Goal: Check status: Check status

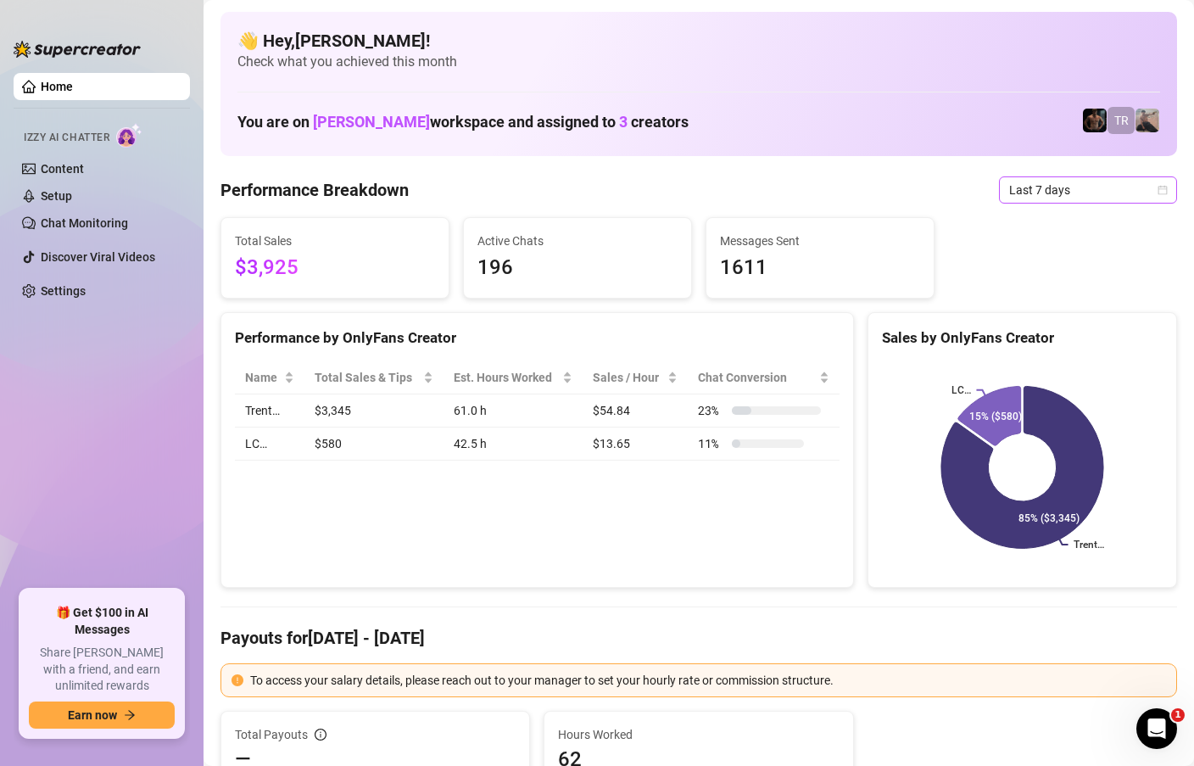
click at [1164, 193] on icon "calendar" at bounding box center [1163, 189] width 9 height 9
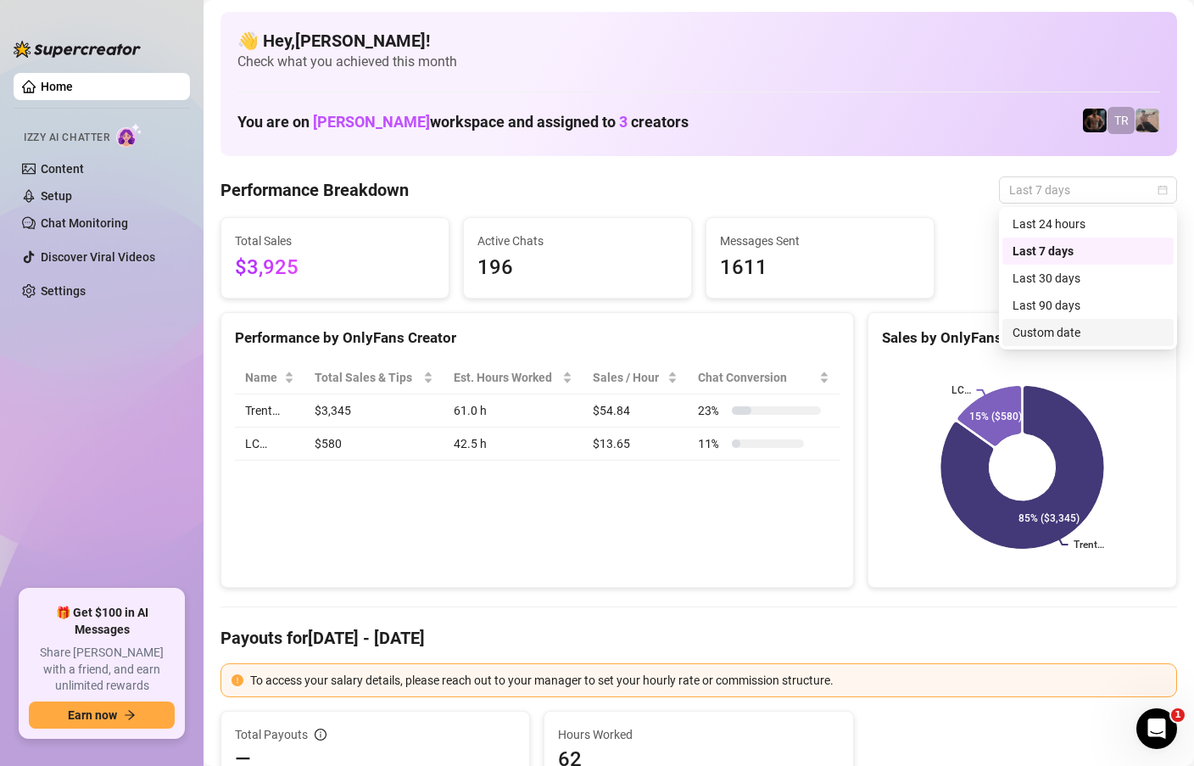
click at [1053, 339] on div "Custom date" at bounding box center [1088, 332] width 151 height 19
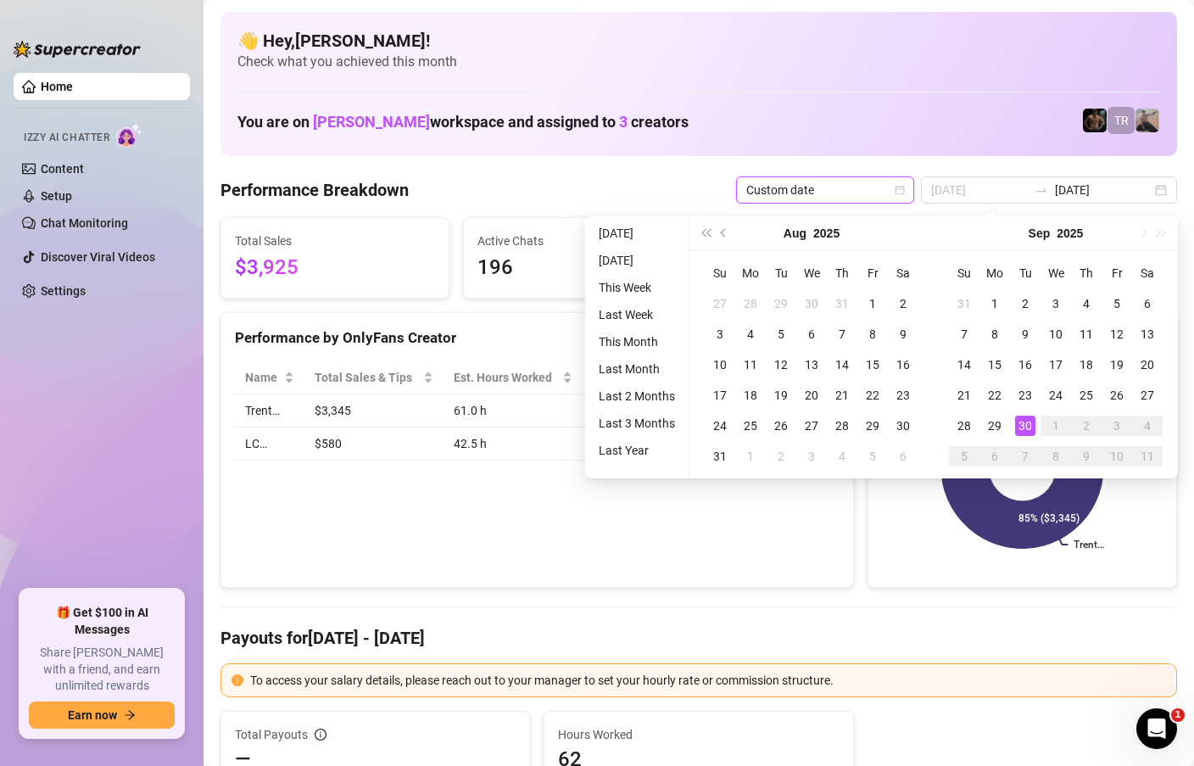
type input "[DATE]"
click at [1028, 429] on div "30" at bounding box center [1025, 426] width 20 height 20
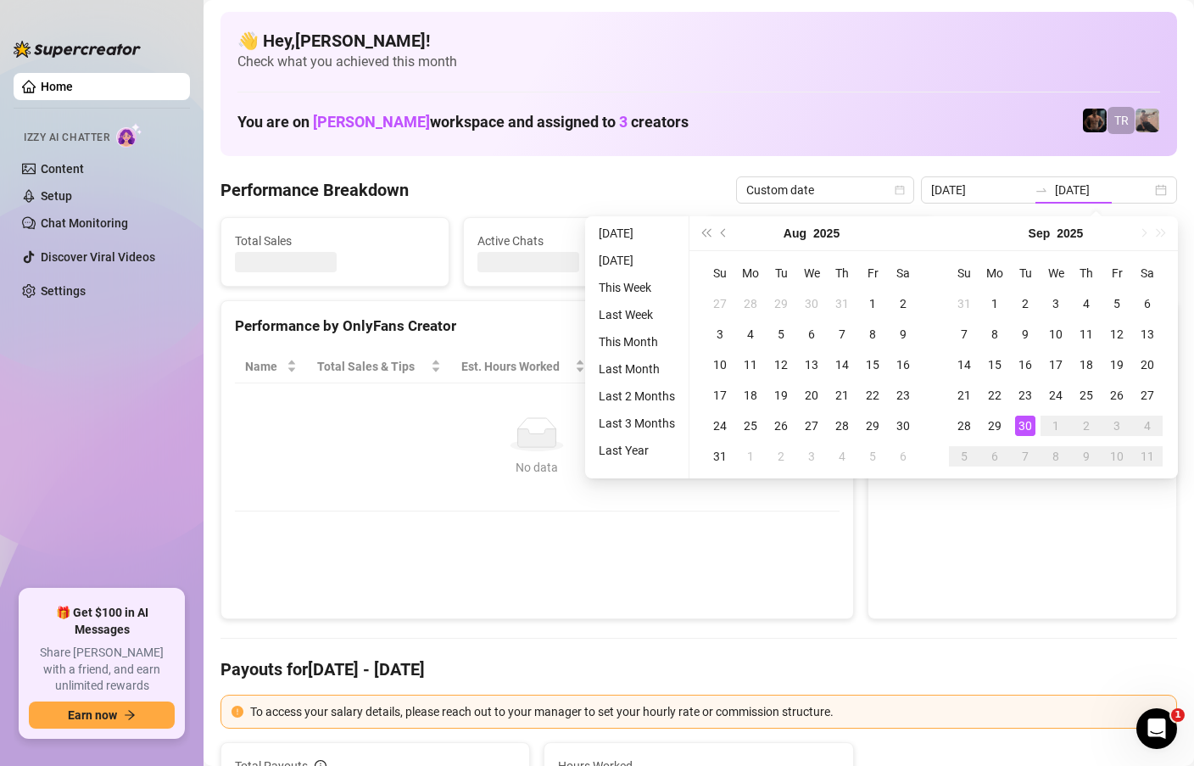
type input "[DATE]"
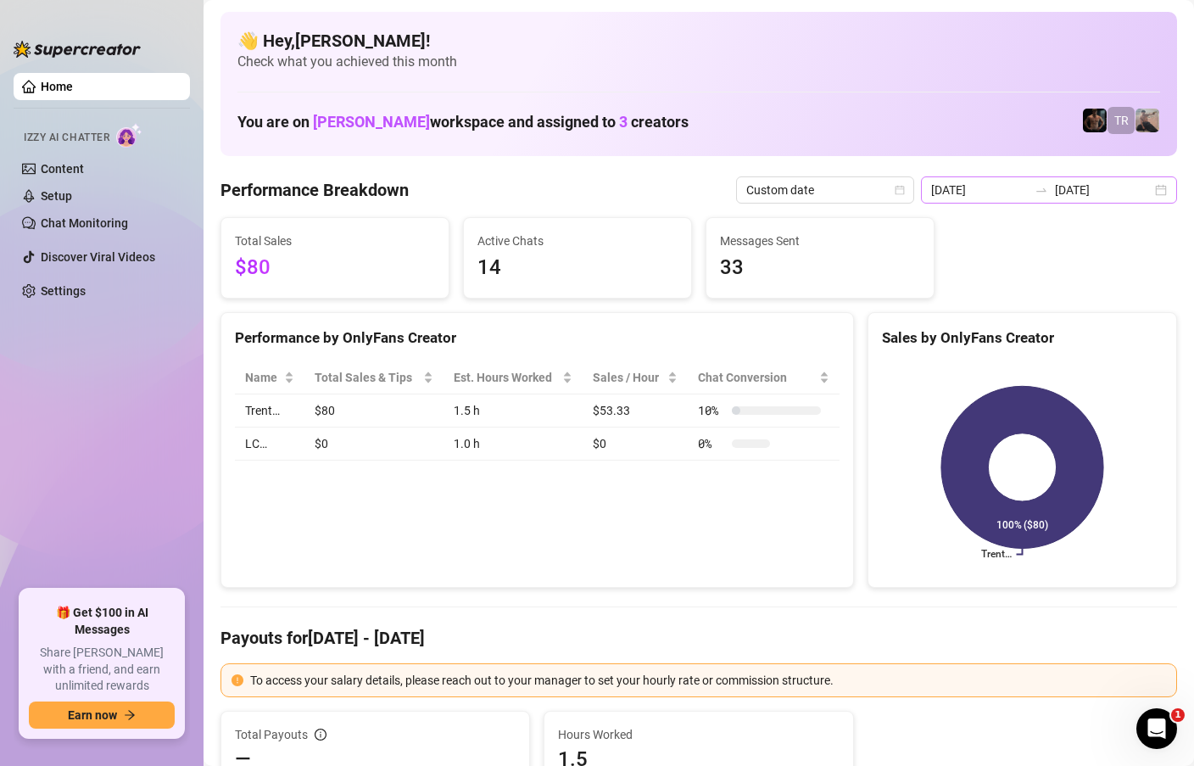
click at [1168, 189] on div "[DATE] [DATE]" at bounding box center [1049, 189] width 256 height 27
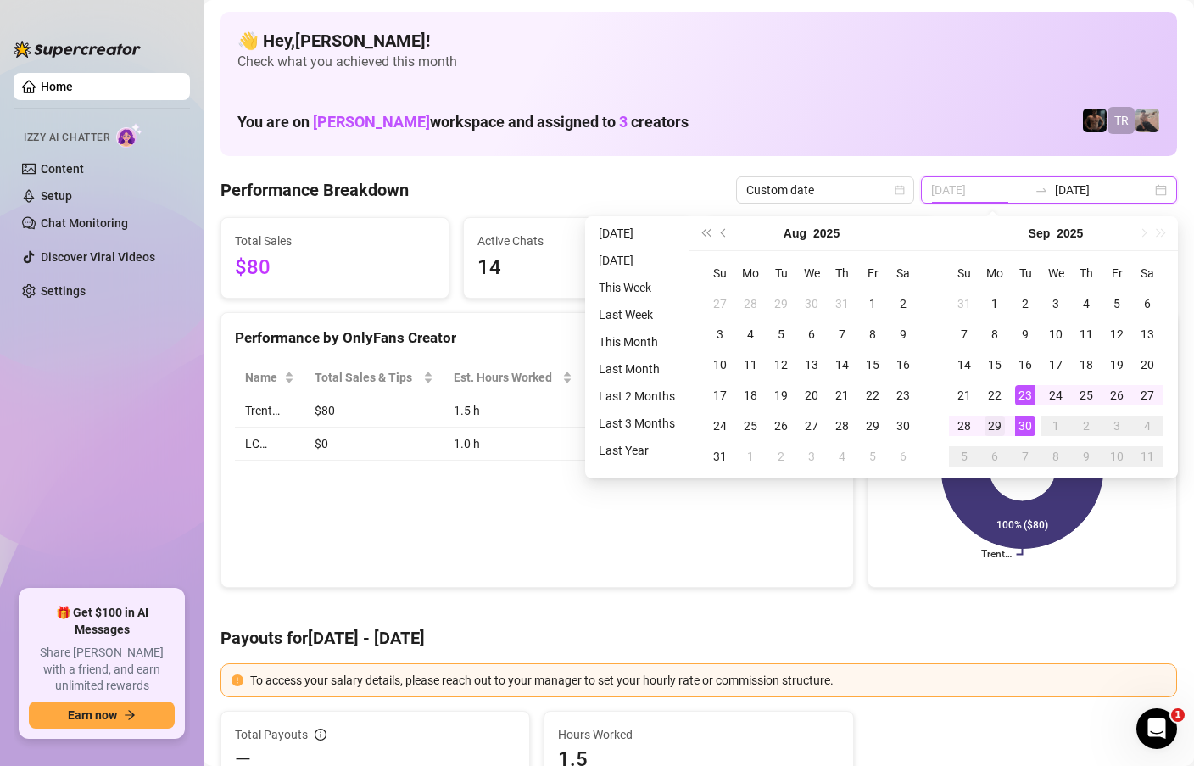
type input "[DATE]"
click at [995, 416] on div "29" at bounding box center [995, 426] width 20 height 20
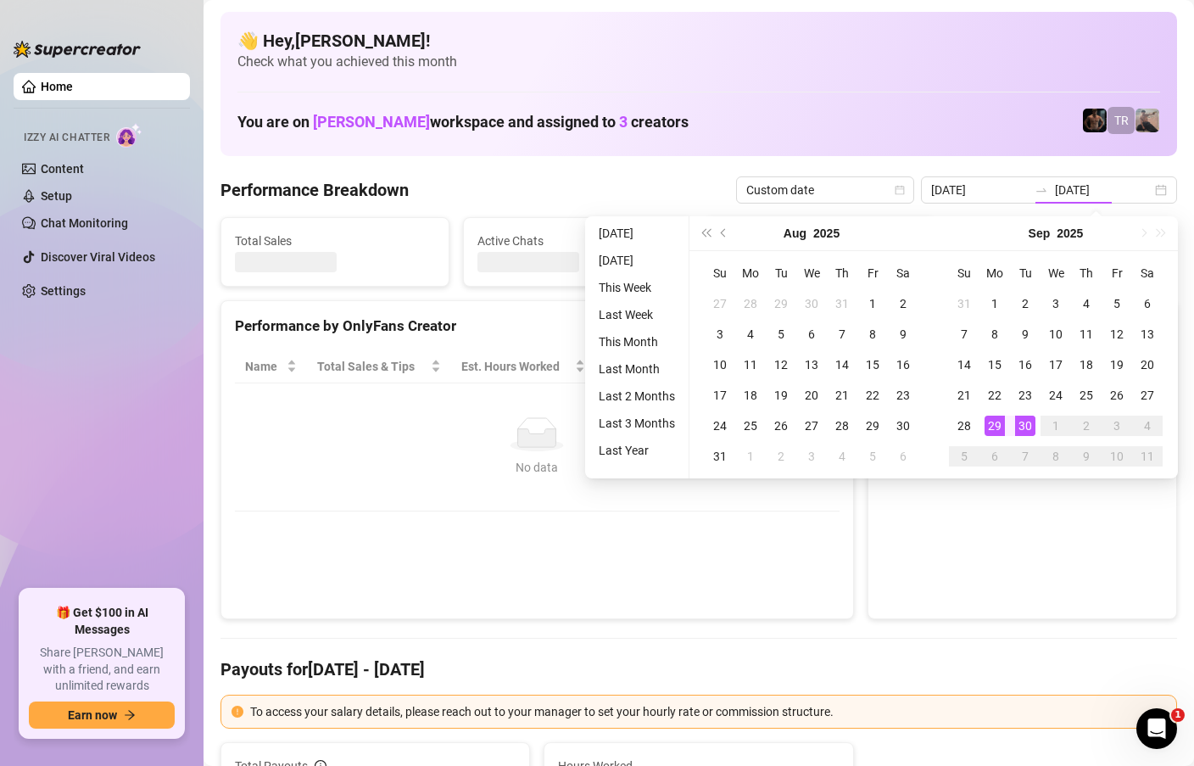
type input "[DATE]"
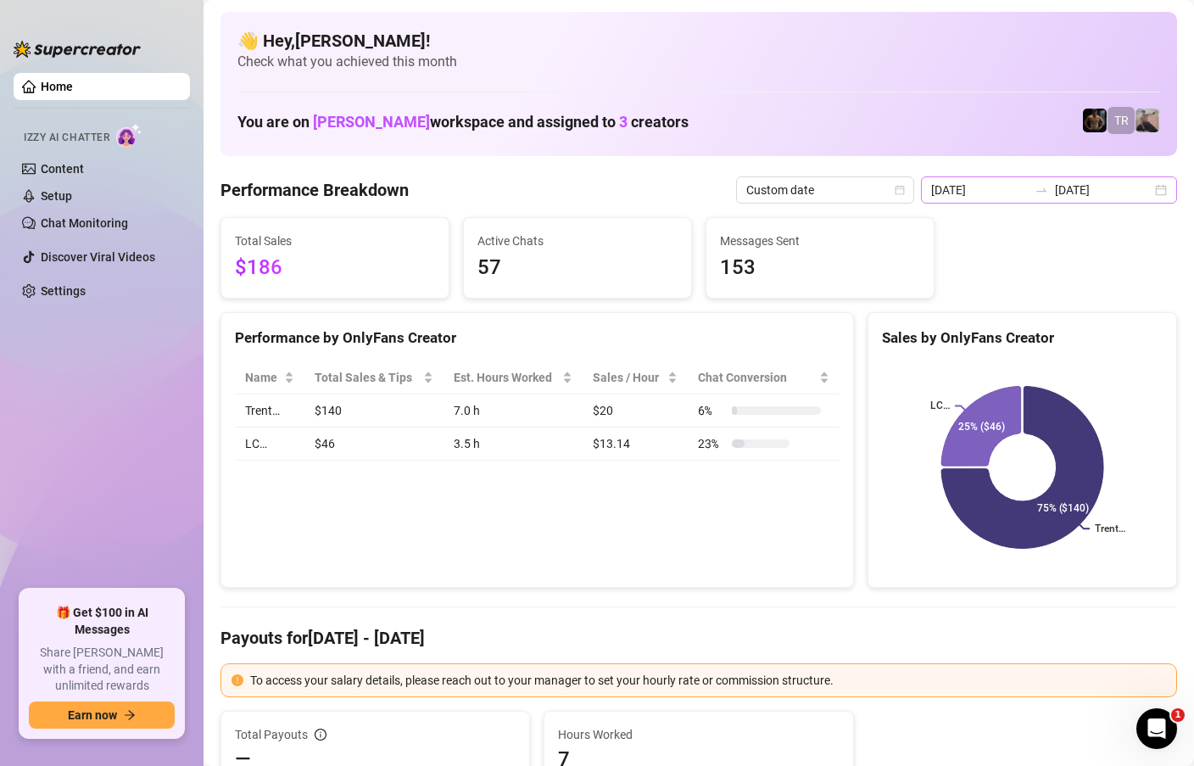
click at [1167, 189] on div "[DATE] [DATE]" at bounding box center [1049, 189] width 256 height 27
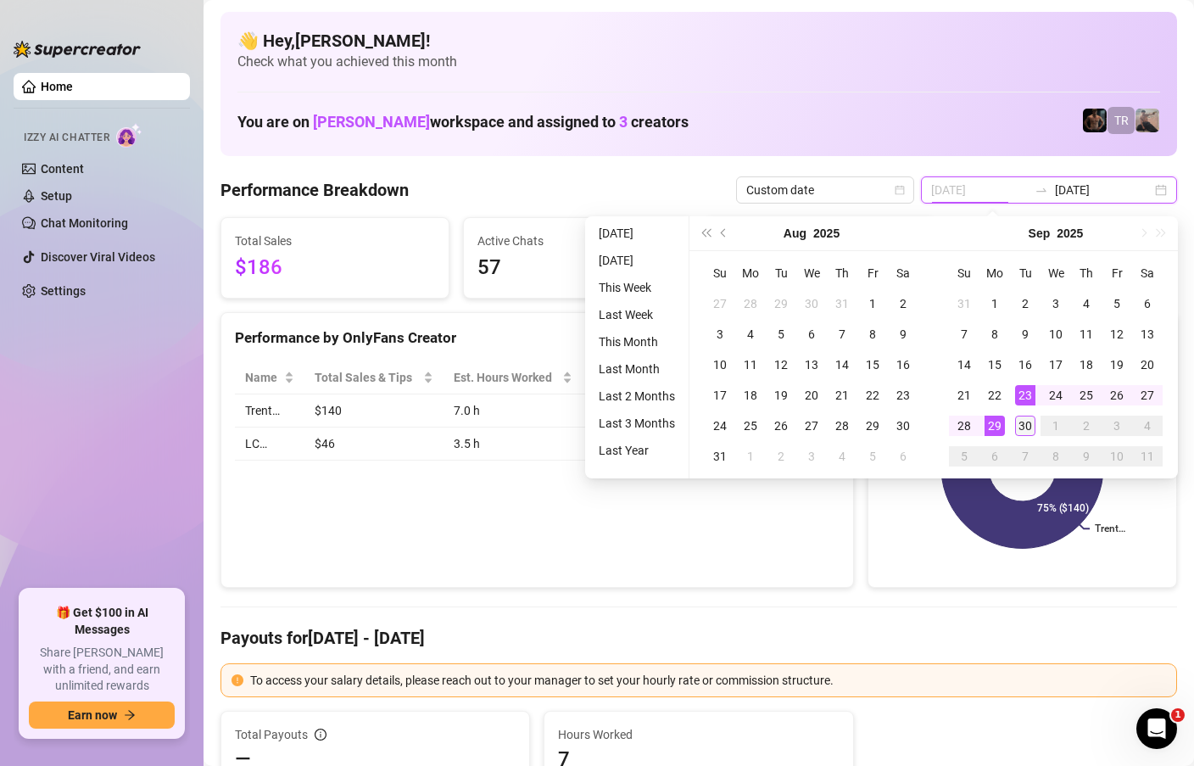
type input "[DATE]"
click at [1019, 425] on div "30" at bounding box center [1025, 426] width 20 height 20
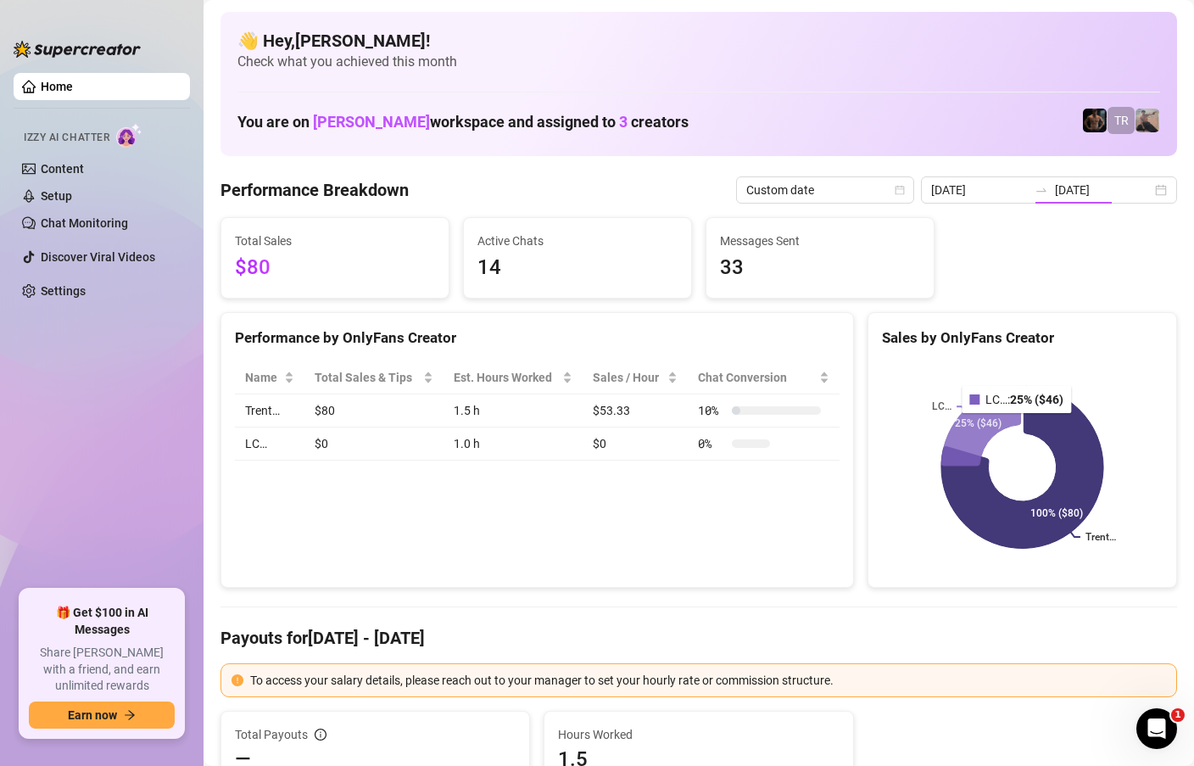
type input "[DATE]"
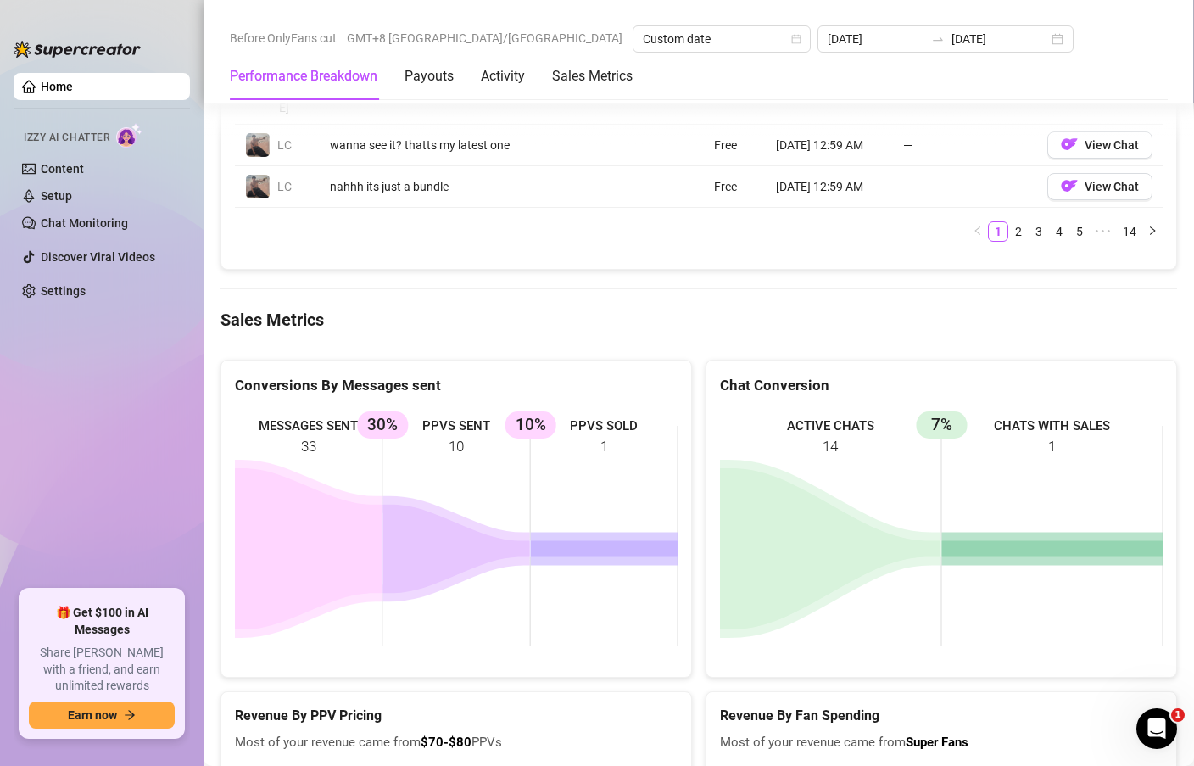
scroll to position [2467, 0]
